Goal: Find specific page/section: Find specific page/section

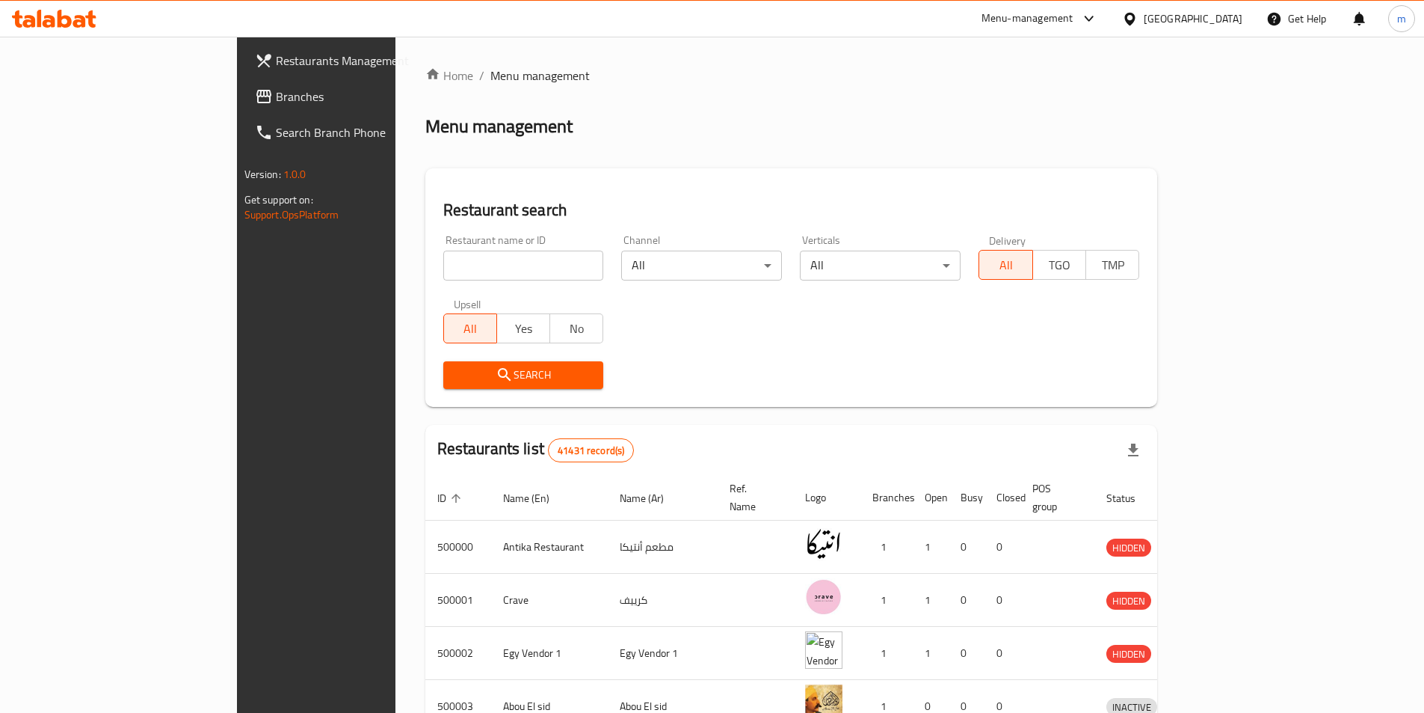
click at [1216, 18] on div "[GEOGRAPHIC_DATA]" at bounding box center [1193, 18] width 99 height 16
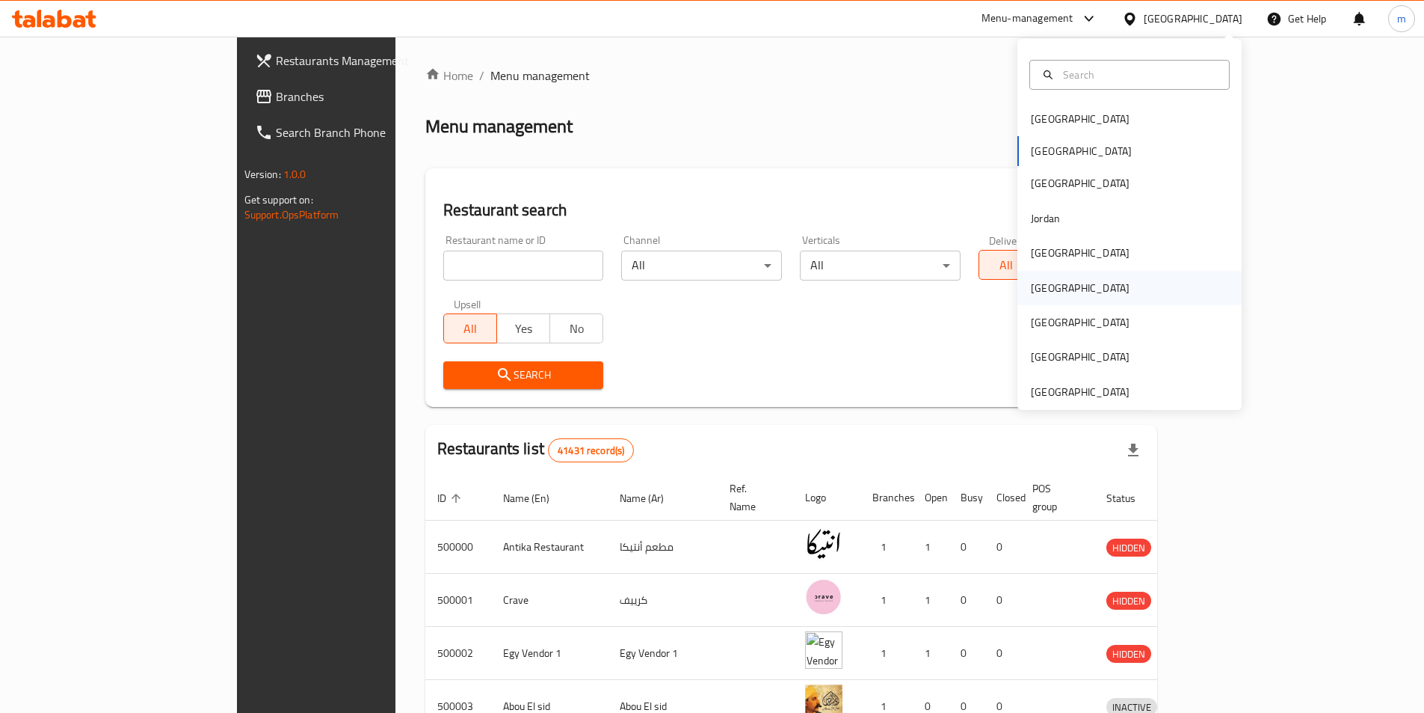
click at [1096, 286] on div "[GEOGRAPHIC_DATA]" at bounding box center [1130, 288] width 224 height 34
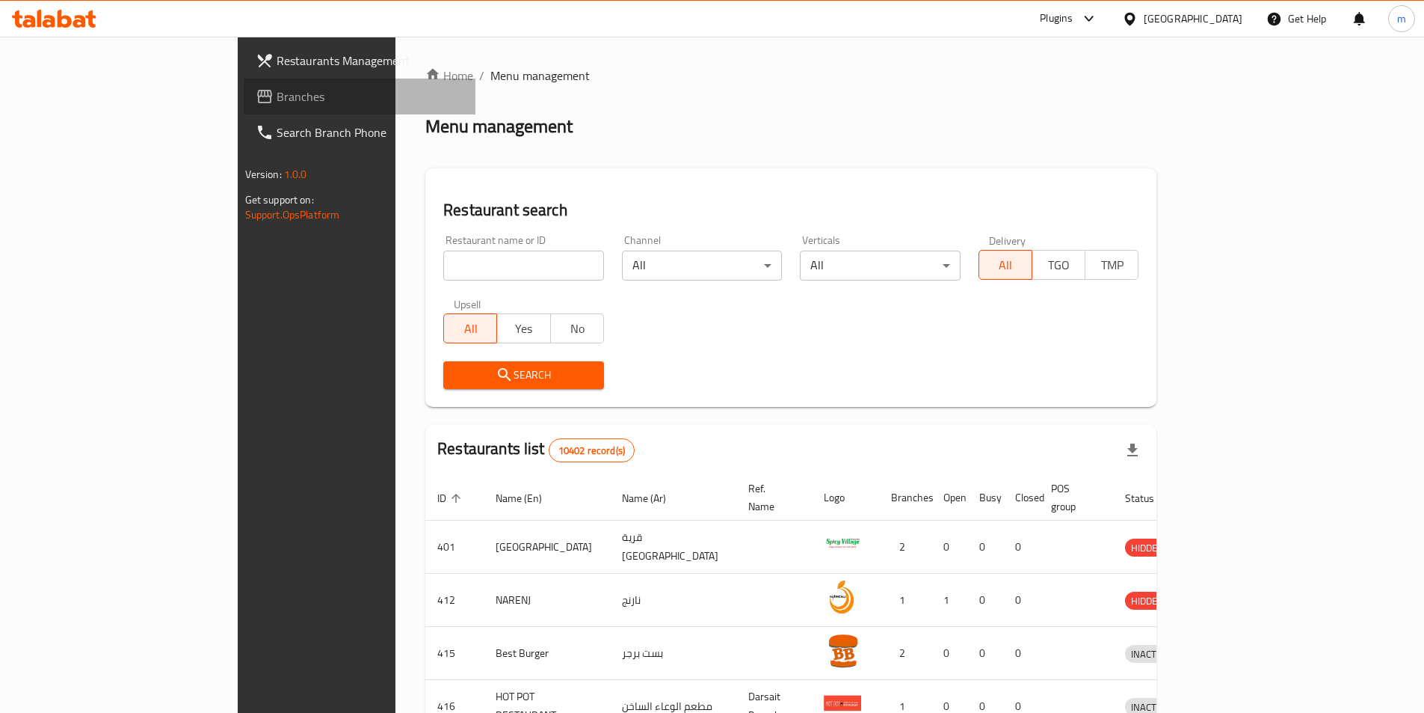
click at [277, 105] on span "Branches" at bounding box center [370, 96] width 187 height 18
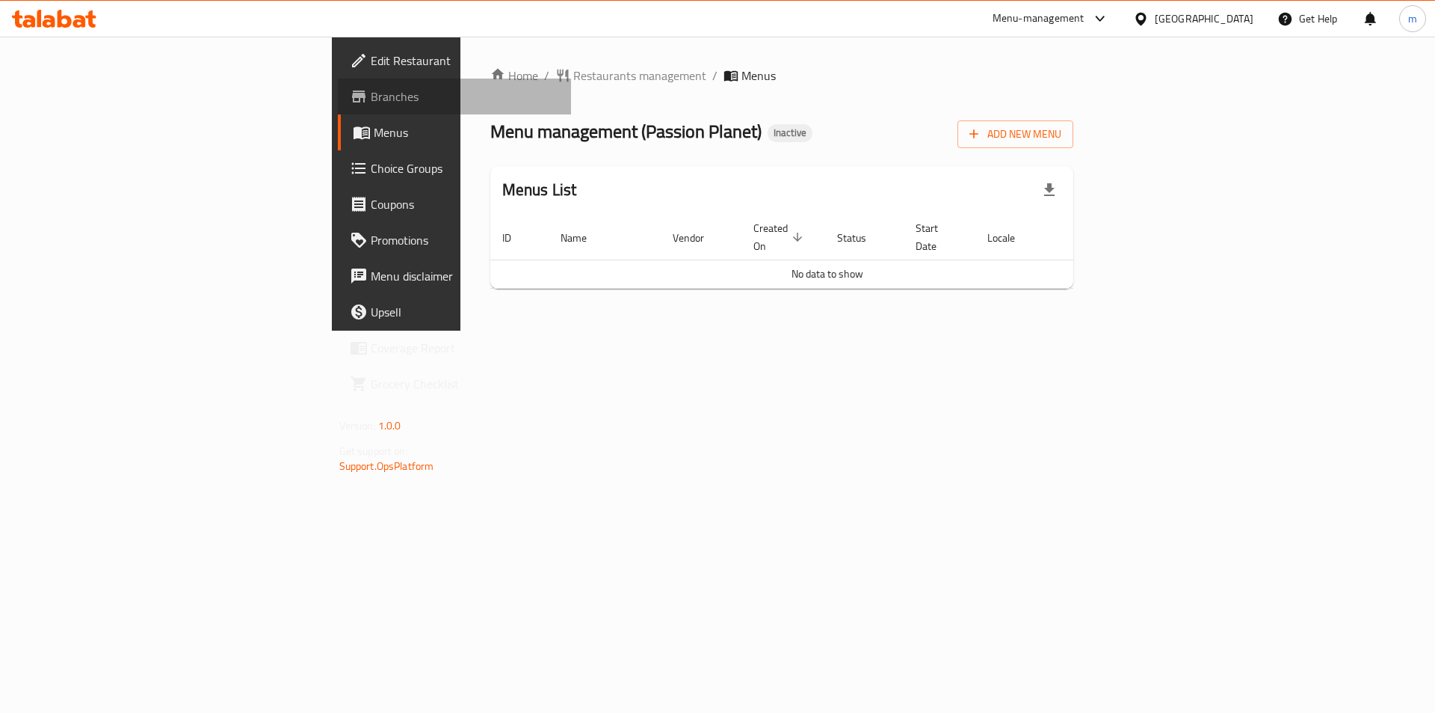
click at [338, 108] on link "Branches" at bounding box center [455, 97] width 234 height 36
